Goal: Contribute content

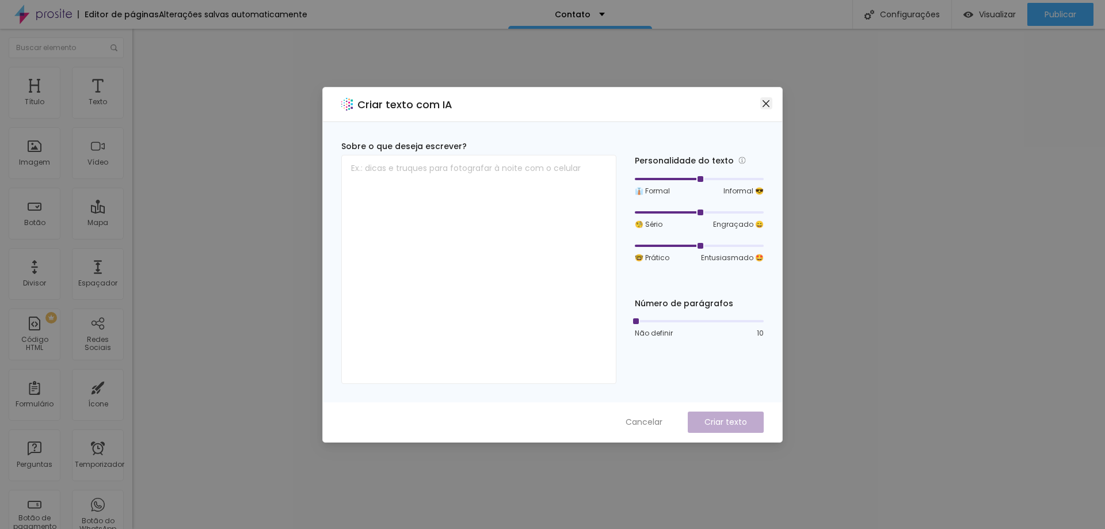
click at [766, 100] on icon "fechar" at bounding box center [765, 103] width 9 height 9
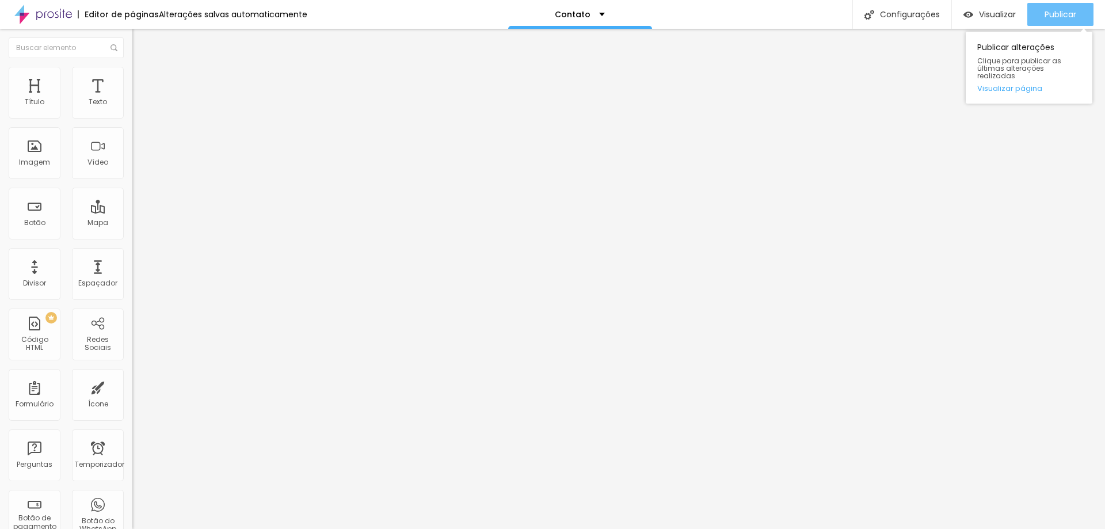
click at [1050, 10] on font "Publicar" at bounding box center [1060, 15] width 32 height 12
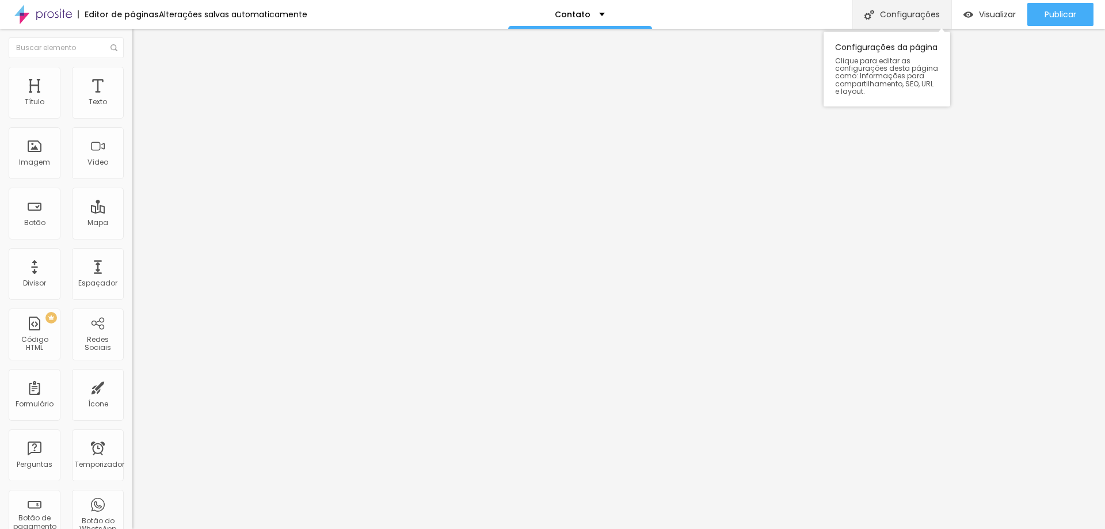
click at [909, 14] on font "Configurações" at bounding box center [910, 15] width 60 height 12
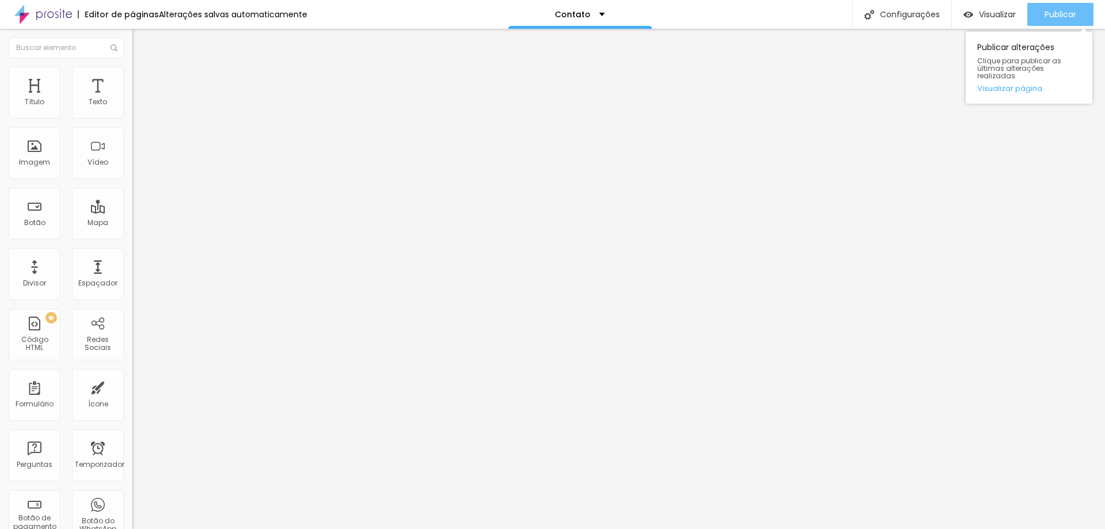
click at [1064, 14] on font "Publicar" at bounding box center [1060, 15] width 32 height 12
click at [1059, 16] on font "Publicar" at bounding box center [1060, 15] width 32 height 12
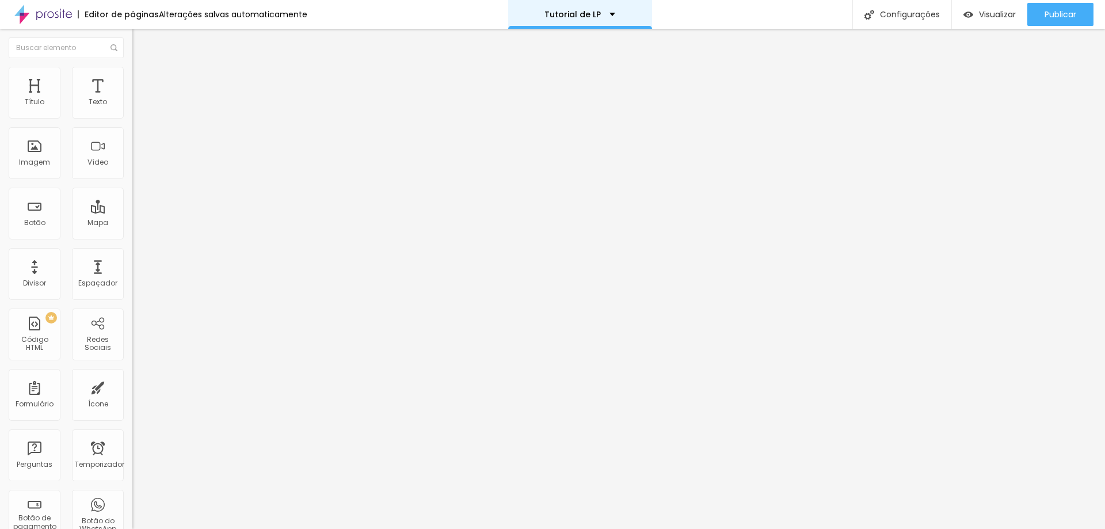
click at [607, 16] on div "Tutorial de LP" at bounding box center [579, 14] width 71 height 8
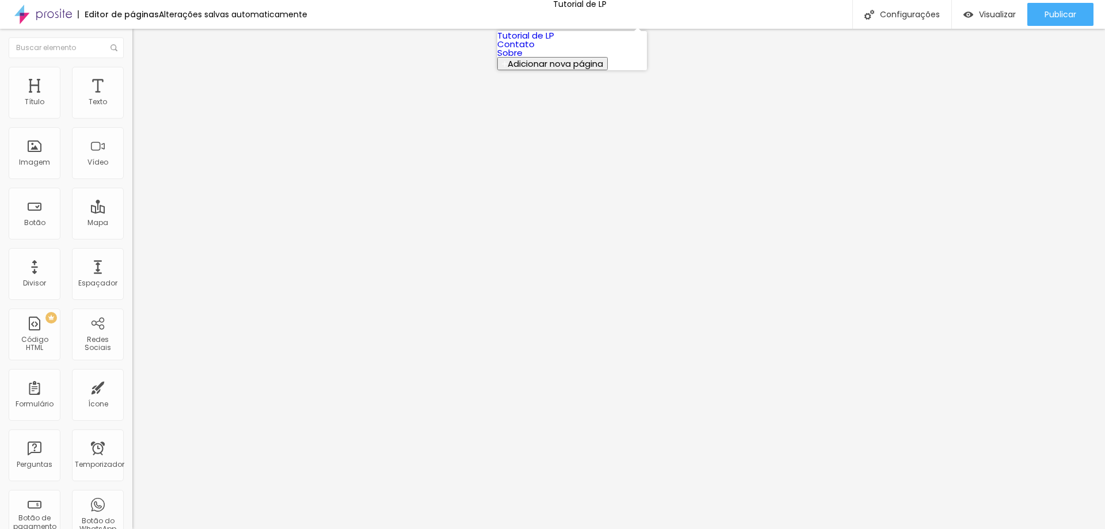
click at [522, 59] on link "Sobre" at bounding box center [509, 53] width 25 height 12
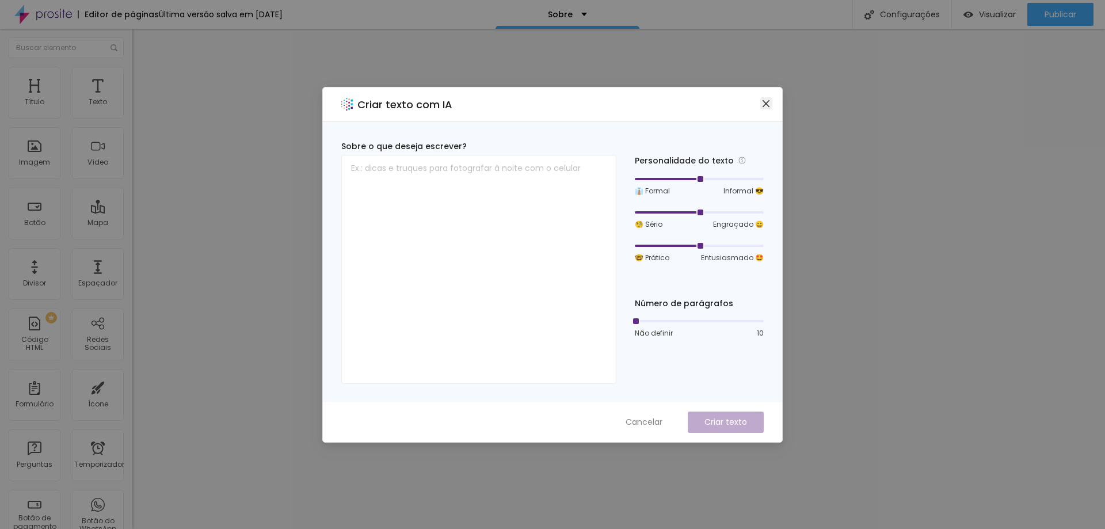
click at [765, 102] on icon "fechar" at bounding box center [765, 103] width 7 height 7
click at [434, 161] on textarea at bounding box center [478, 269] width 275 height 229
paste textarea "Formada em Design, estudei fotografia na época da faculdade, me apaixonei tanto…"
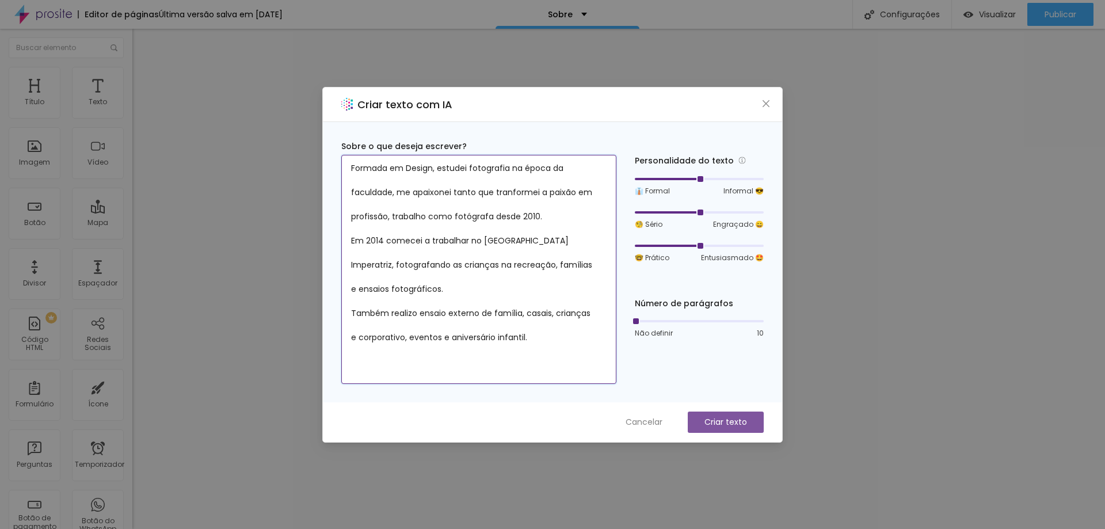
type textarea "Formada em Design, estudei fotografia na época da faculdade, me apaixonei tanto…"
click at [733, 417] on font "Criar texto" at bounding box center [725, 422] width 43 height 12
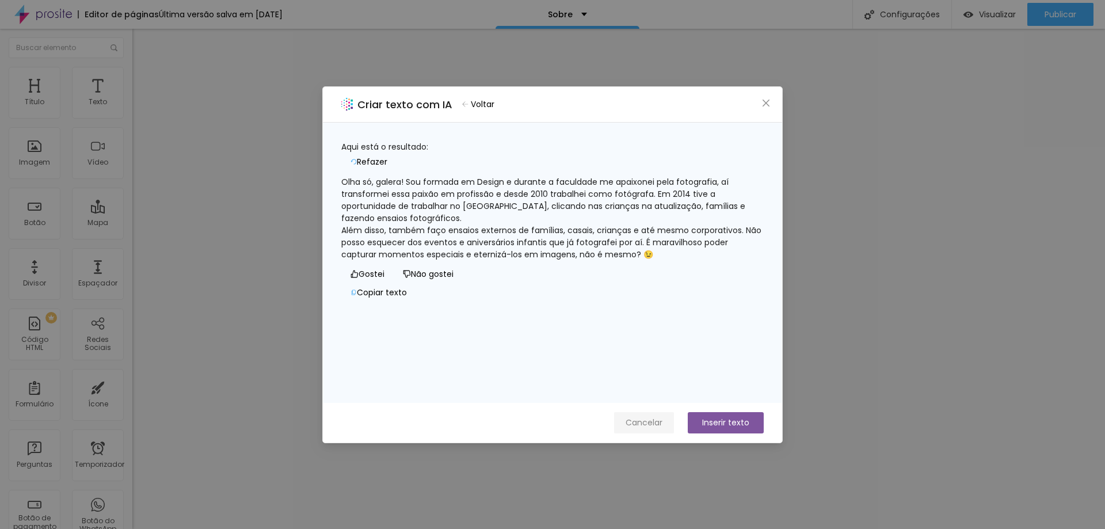
click at [644, 421] on font "Cancelar" at bounding box center [643, 423] width 37 height 12
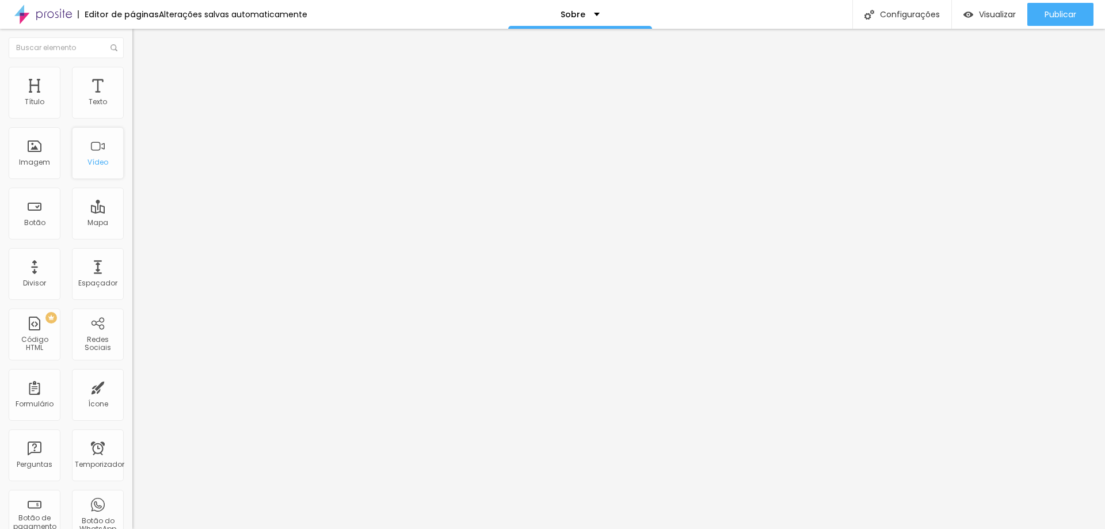
click at [87, 162] on font "Vídeo" at bounding box center [97, 162] width 21 height 10
click at [90, 168] on div "Vídeo" at bounding box center [98, 153] width 52 height 52
click at [81, 96] on div "Texto" at bounding box center [98, 93] width 52 height 52
click at [98, 162] on font "Vídeo" at bounding box center [97, 162] width 21 height 10
click at [40, 162] on font "Imagem" at bounding box center [34, 162] width 31 height 10
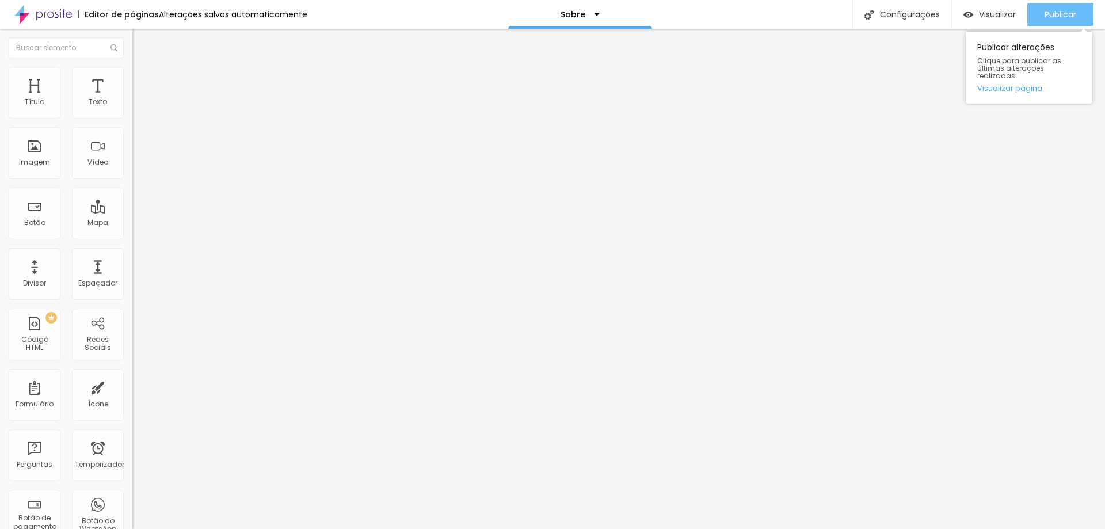
click at [1050, 10] on font "Publicar" at bounding box center [1060, 15] width 32 height 12
click at [97, 163] on font "Vídeo" at bounding box center [97, 162] width 21 height 10
click at [1052, 17] on font "Publicar" at bounding box center [1060, 15] width 32 height 12
click at [41, 289] on div "Divisor" at bounding box center [35, 274] width 52 height 52
click at [87, 281] on font "Espaçador" at bounding box center [97, 283] width 39 height 10
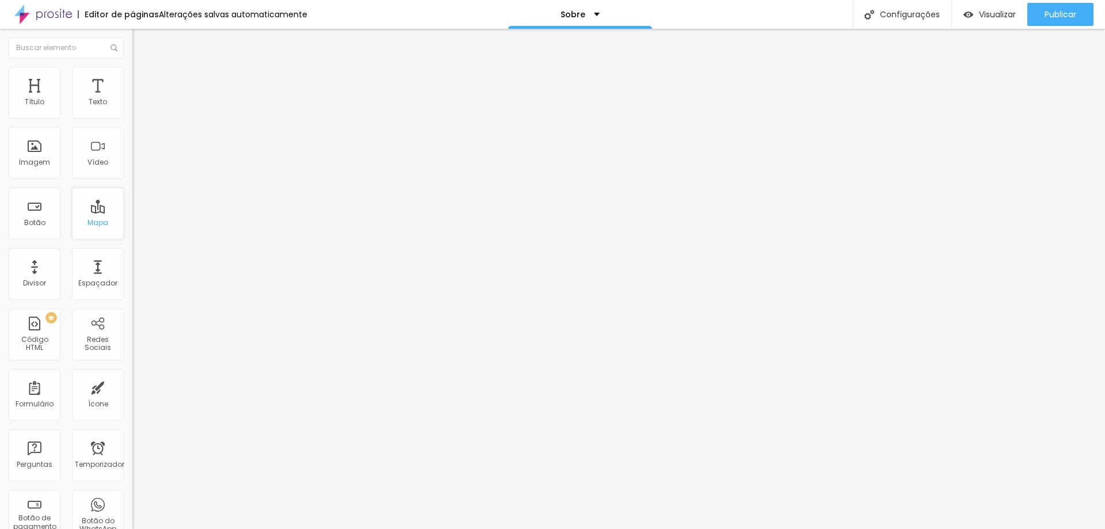
click at [101, 219] on div "Mapa" at bounding box center [98, 214] width 52 height 52
click at [112, 159] on div "Vídeo" at bounding box center [98, 153] width 52 height 52
